Goal: Find contact information: Find contact information

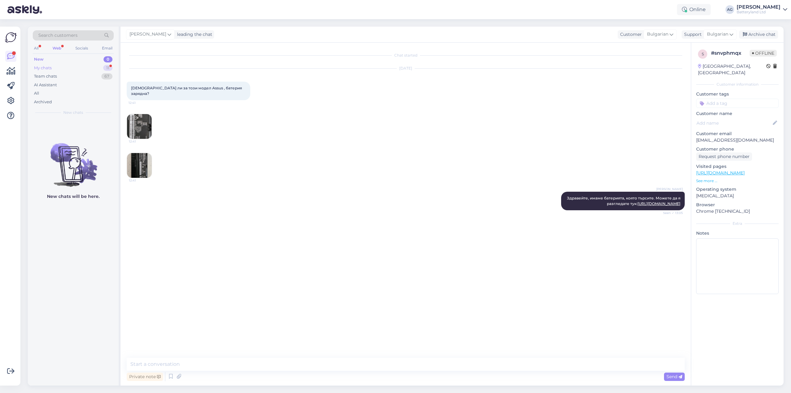
click at [46, 68] on div "My chats" at bounding box center [43, 68] width 18 height 6
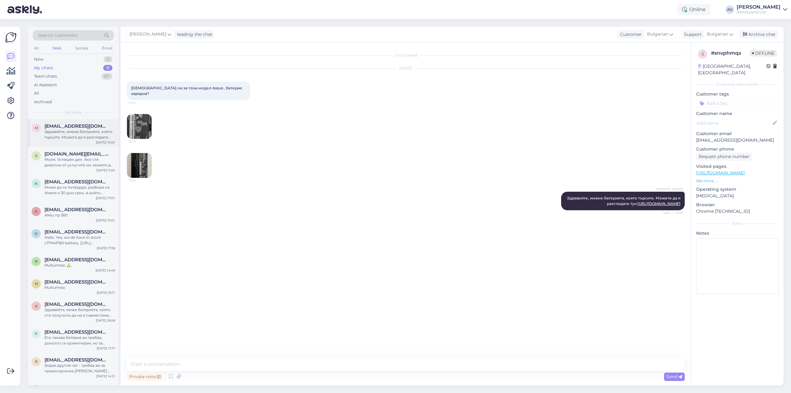
click at [70, 129] on div "Здравейте, имаме батерията, която търсите. Можете да я разгледате тук: [URL][DO…" at bounding box center [79, 134] width 70 height 11
click at [76, 154] on span "[DOMAIN_NAME][EMAIL_ADDRESS][DOMAIN_NAME]" at bounding box center [76, 154] width 64 height 6
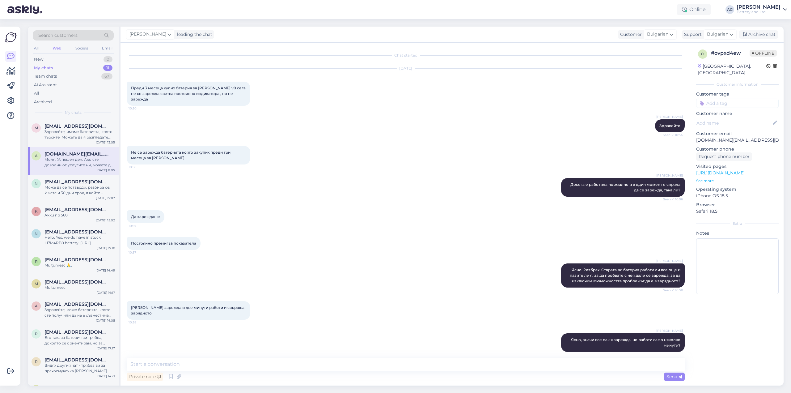
scroll to position [268, 0]
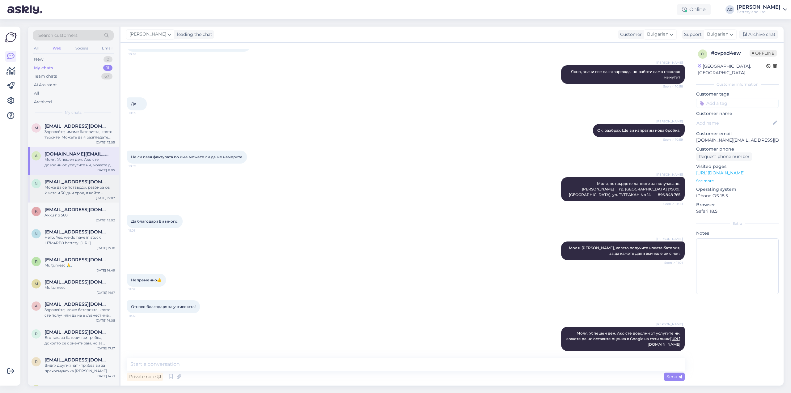
click at [70, 180] on span "[EMAIL_ADDRESS][DOMAIN_NAME]" at bounding box center [76, 182] width 64 height 6
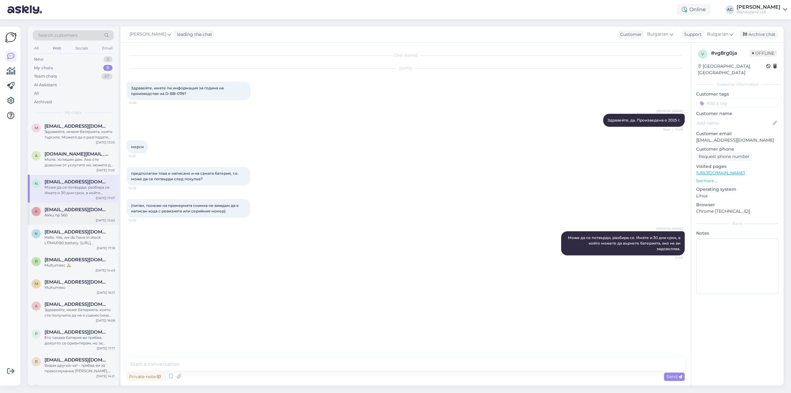
click at [70, 215] on div "Akku np 560" at bounding box center [79, 215] width 70 height 6
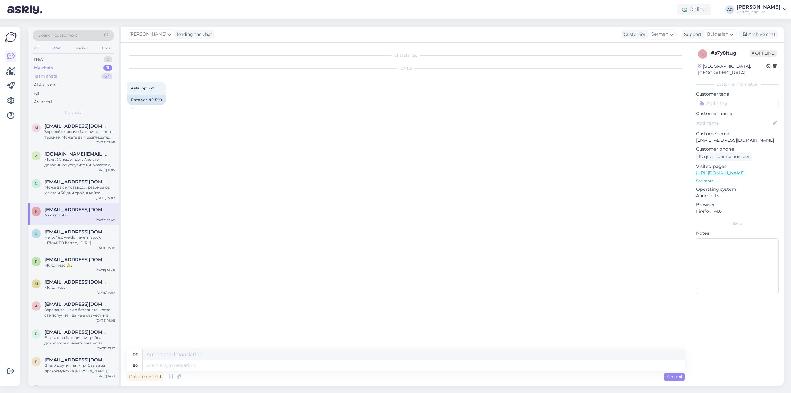
click at [51, 74] on div "Team chats" at bounding box center [45, 76] width 23 height 6
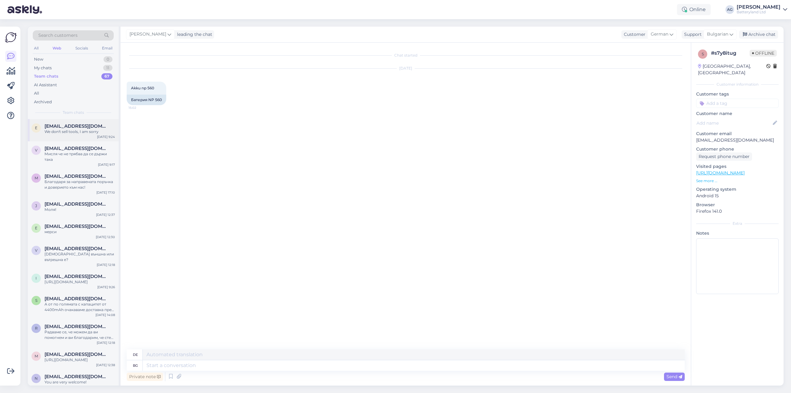
click at [56, 129] on div "We don't sell tools, I am sorry" at bounding box center [79, 132] width 70 height 6
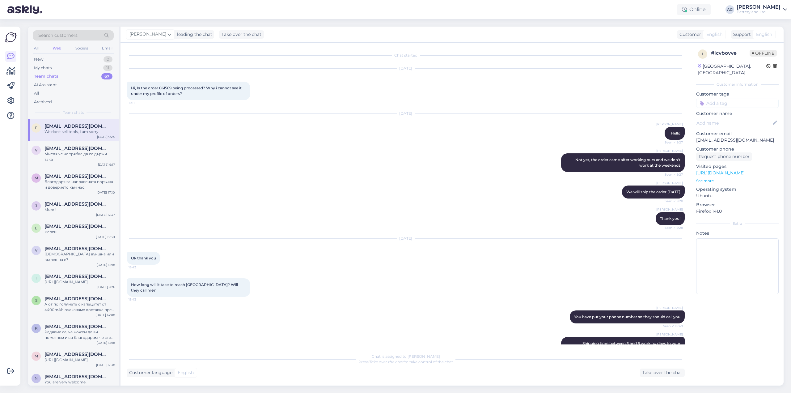
scroll to position [497, 0]
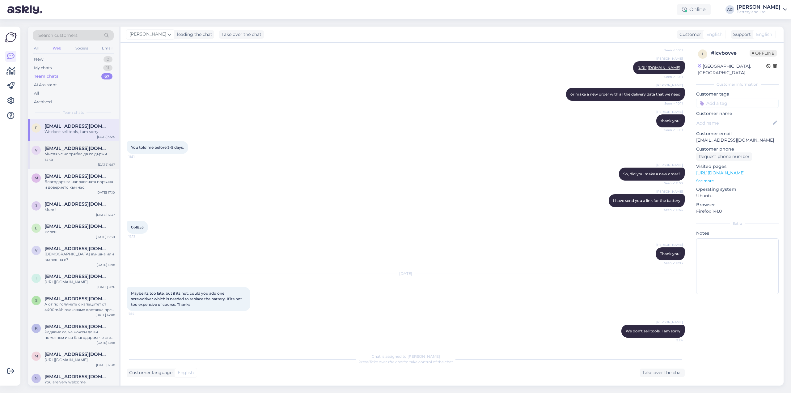
click at [67, 147] on span "[EMAIL_ADDRESS][DOMAIN_NAME]" at bounding box center [76, 148] width 64 height 6
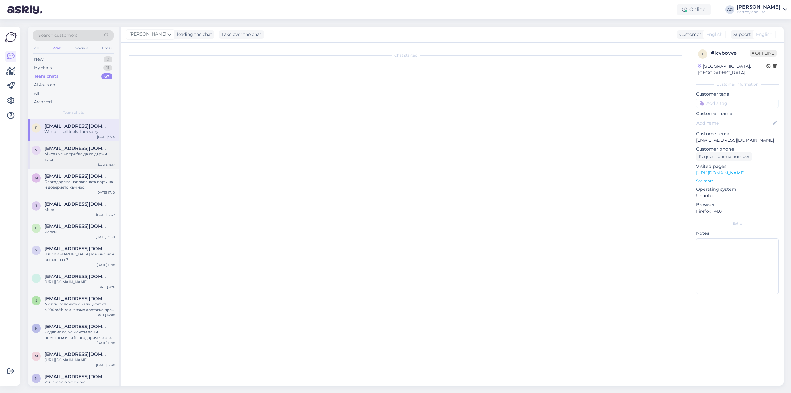
scroll to position [1069, 0]
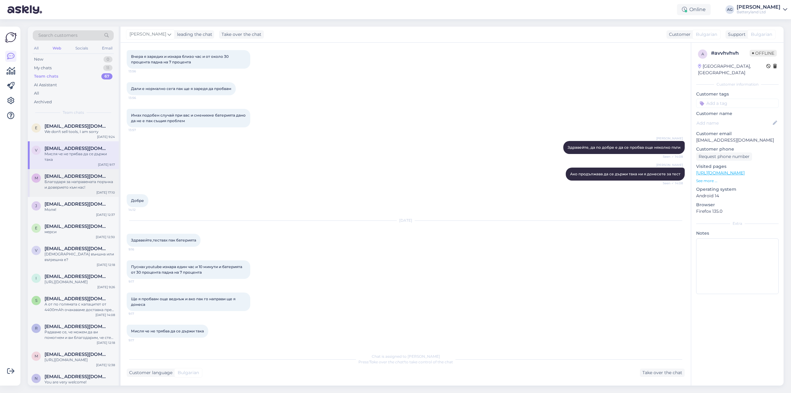
click at [73, 183] on div "Благодаря за направената поръчка и доверието към нас!" at bounding box center [79, 184] width 70 height 11
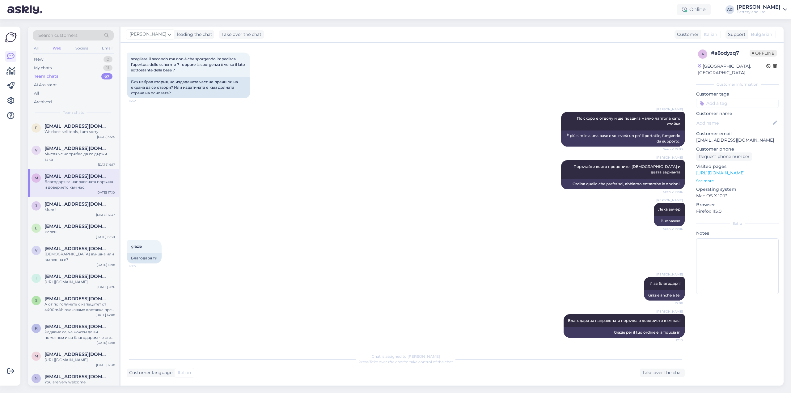
click at [48, 76] on div "Team chats" at bounding box center [46, 76] width 24 height 6
click at [67, 152] on div "Мисля че не трябва да се държи така" at bounding box center [79, 156] width 70 height 11
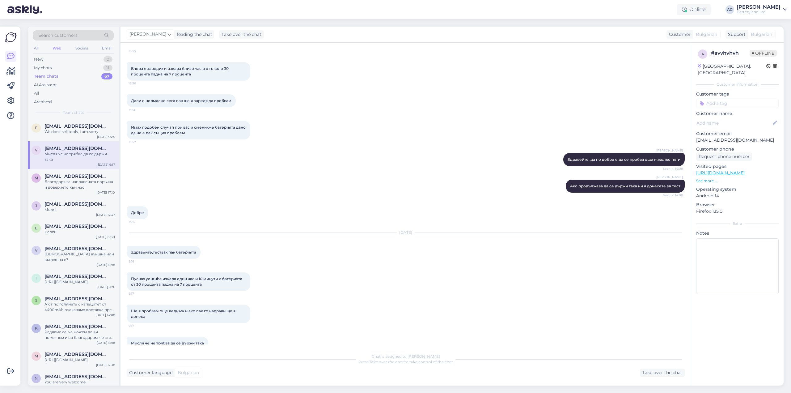
scroll to position [1069, 0]
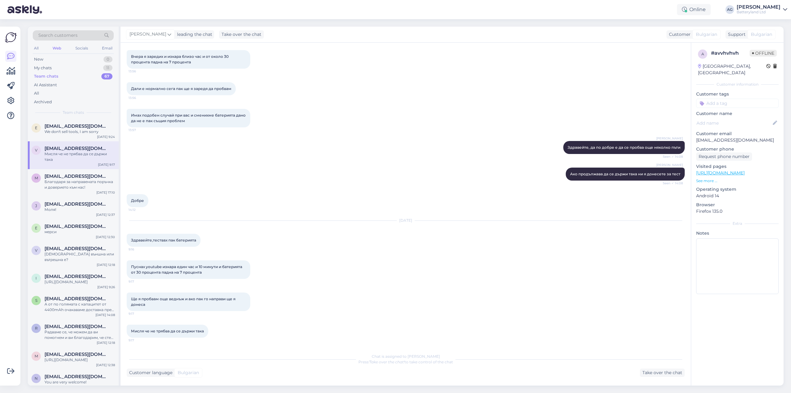
click at [706, 137] on p "[EMAIL_ADDRESS][DOMAIN_NAME]" at bounding box center [737, 140] width 82 height 6
copy p "[EMAIL_ADDRESS][DOMAIN_NAME]"
drag, startPoint x: 202, startPoint y: 272, endPoint x: 132, endPoint y: 266, distance: 70.4
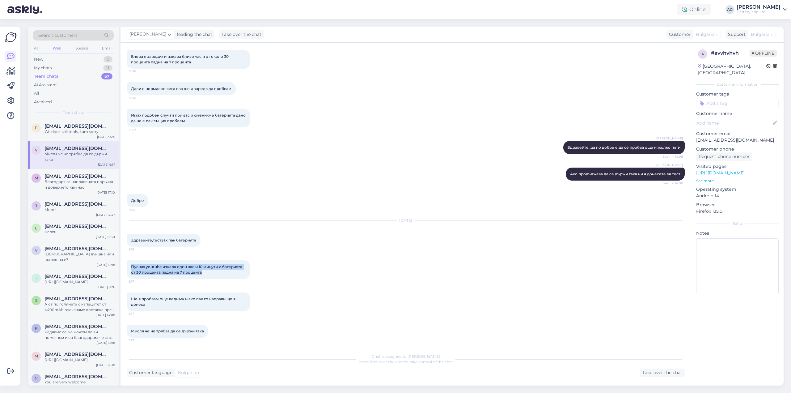
click at [132, 266] on span "Пуснах youtube изкара един час и 10 минути и батерията от 30 процента падна на …" at bounding box center [187, 269] width 112 height 10
click at [155, 266] on span "Пуснах youtube изкара един час и 10 минути и батерията от 30 процента падна на …" at bounding box center [187, 269] width 112 height 10
